Goal: Find specific page/section: Find specific page/section

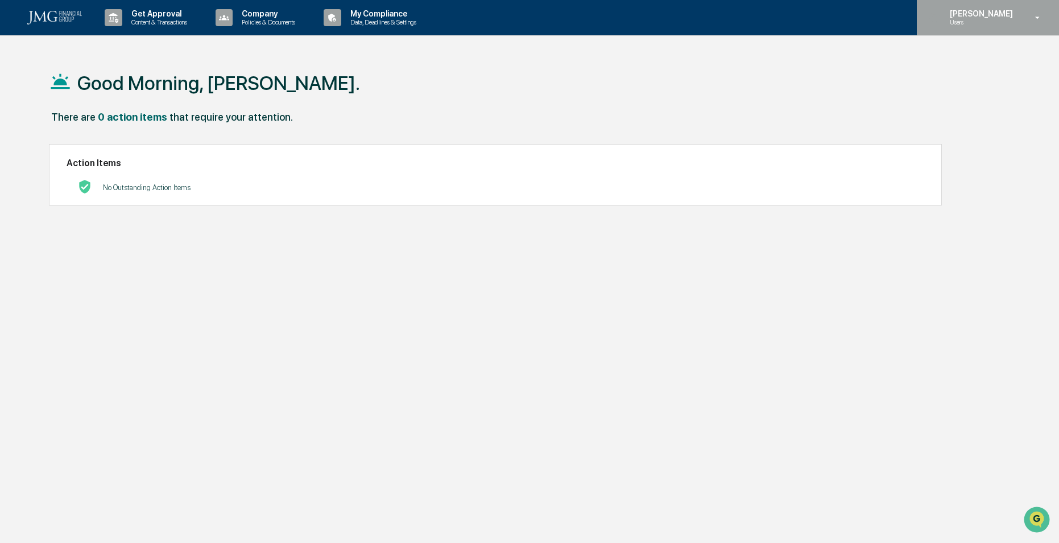
click at [1001, 22] on p "Users" at bounding box center [980, 22] width 78 height 8
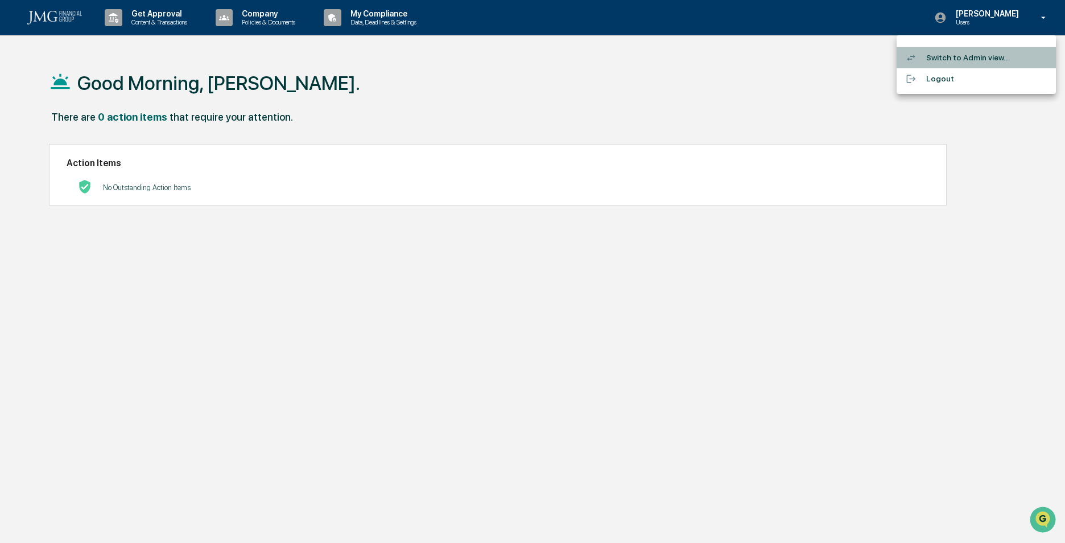
click at [945, 57] on li "Switch to Admin view..." at bounding box center [975, 57] width 159 height 21
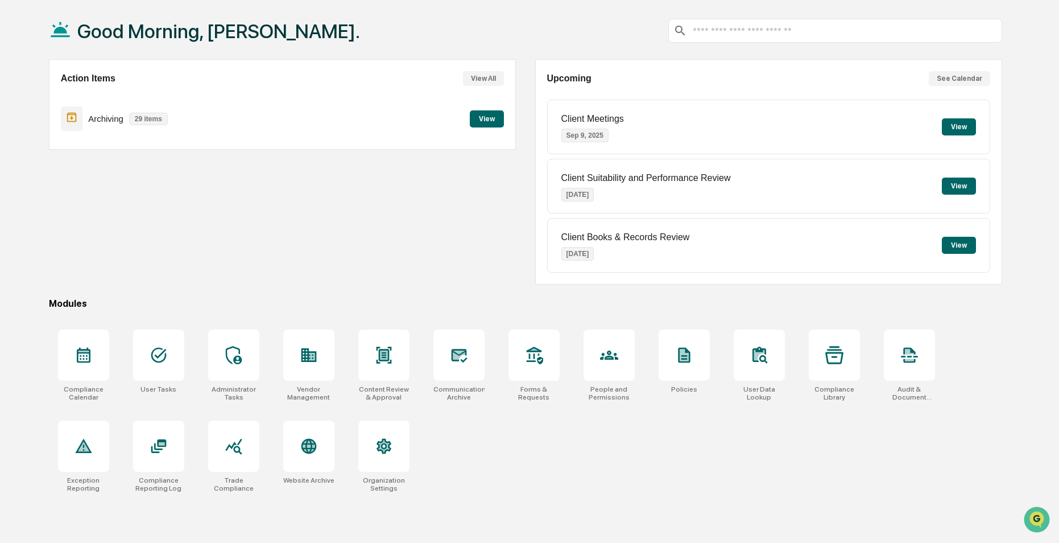
scroll to position [54, 0]
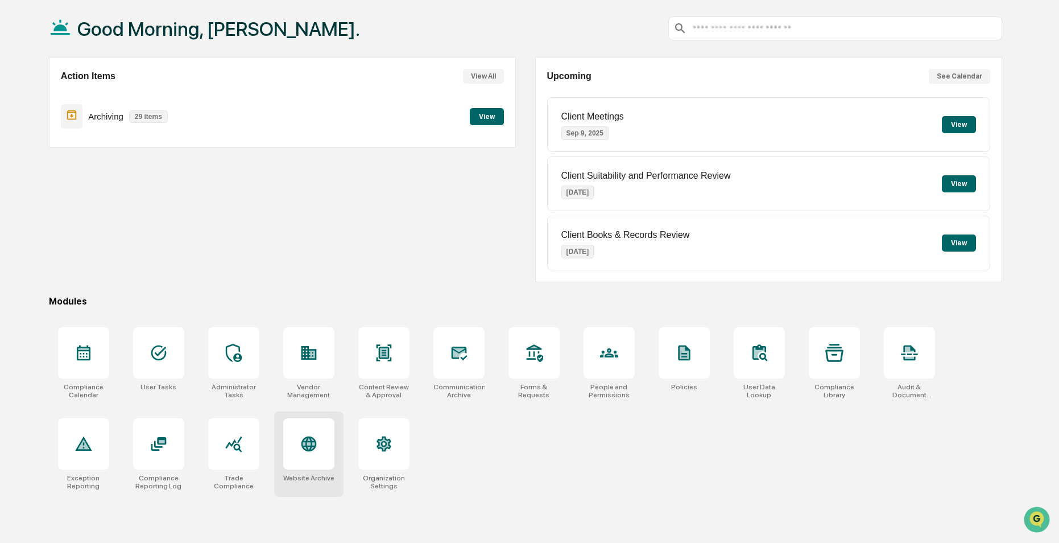
click at [304, 449] on icon at bounding box center [308, 443] width 15 height 15
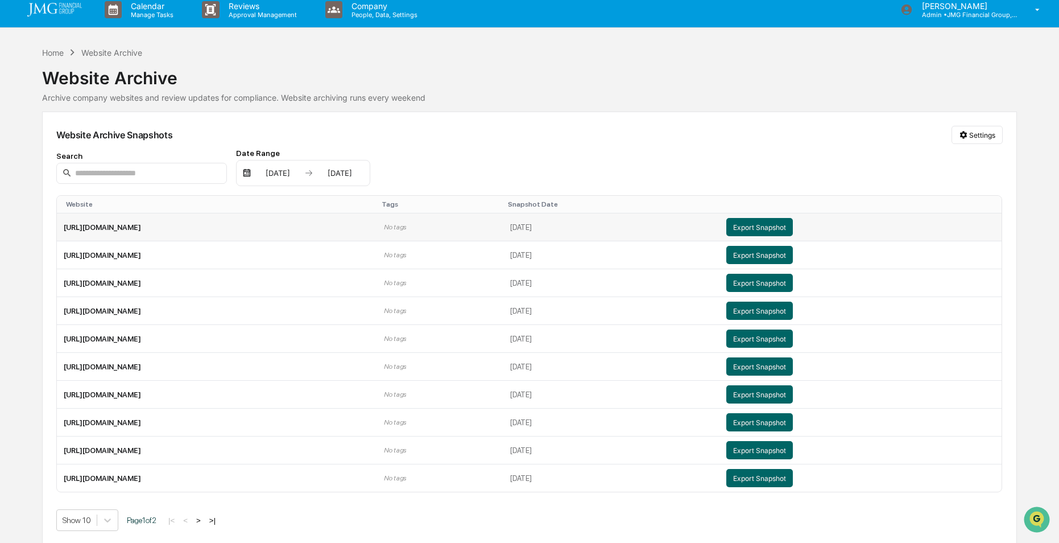
scroll to position [10, 0]
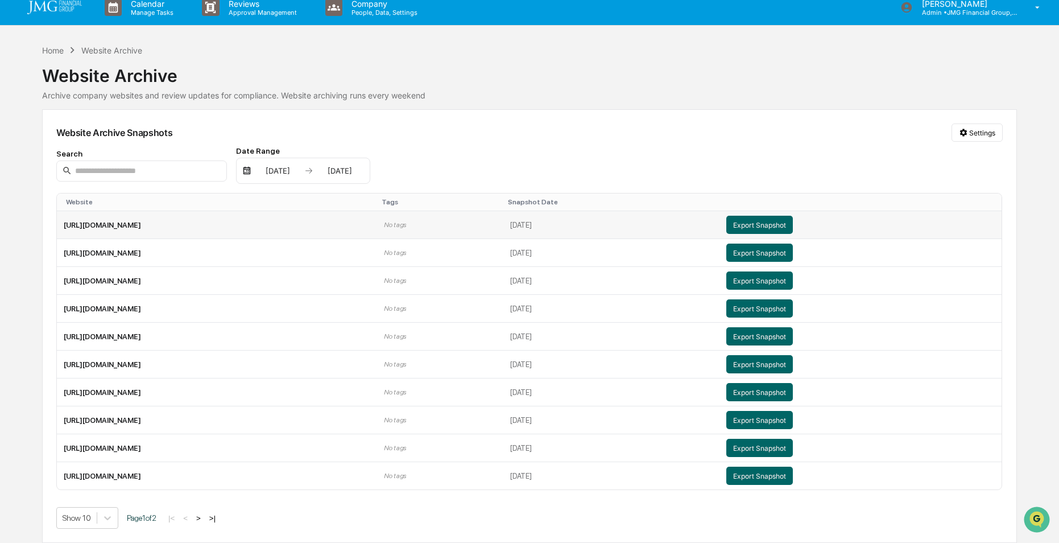
click at [131, 225] on td "https://www.jmgfinancial.com/" at bounding box center [217, 225] width 320 height 28
click at [107, 225] on td "https://www.jmgfinancial.com/" at bounding box center [217, 225] width 320 height 28
